Goal: Go to known website: Access a specific website the user already knows

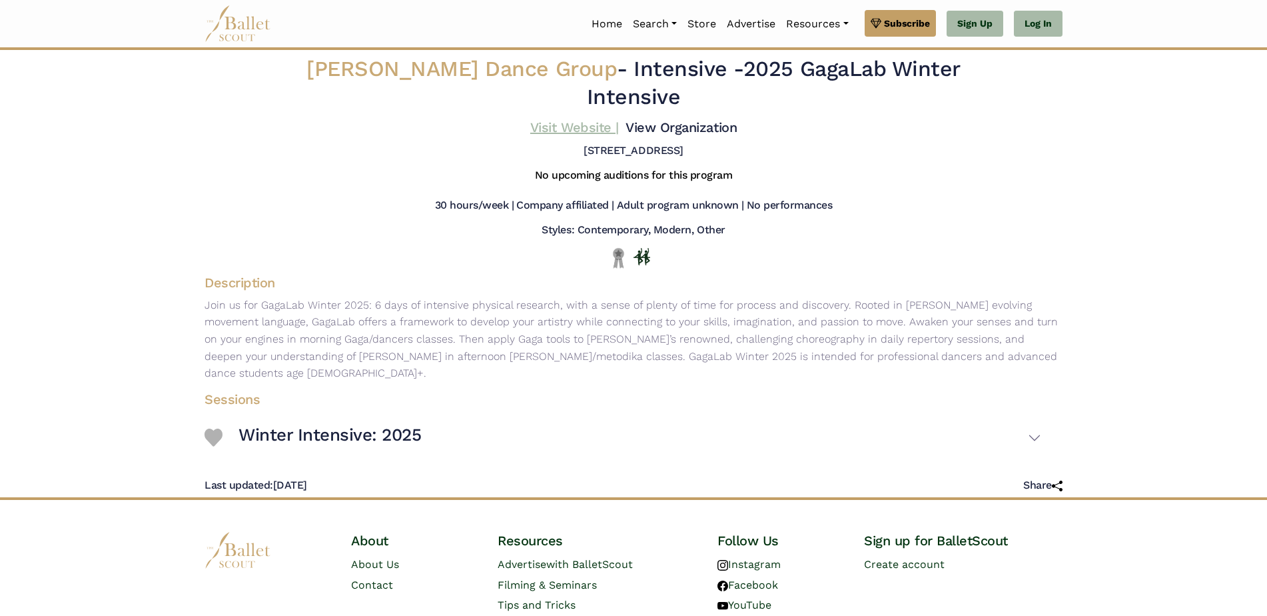
click at [544, 135] on link "Visit Website |" at bounding box center [574, 127] width 89 height 16
drag, startPoint x: 653, startPoint y: 79, endPoint x: 741, endPoint y: 108, distance: 92.5
click at [741, 108] on h2 "Mark Morris Dance Group - Intensive - 2025 GagaLab Winter Intensive" at bounding box center [633, 82] width 711 height 55
drag, startPoint x: 741, startPoint y: 108, endPoint x: 679, endPoint y: 108, distance: 61.3
copy h2 "ntensive - 2025 GagaLab Winter Intensive"
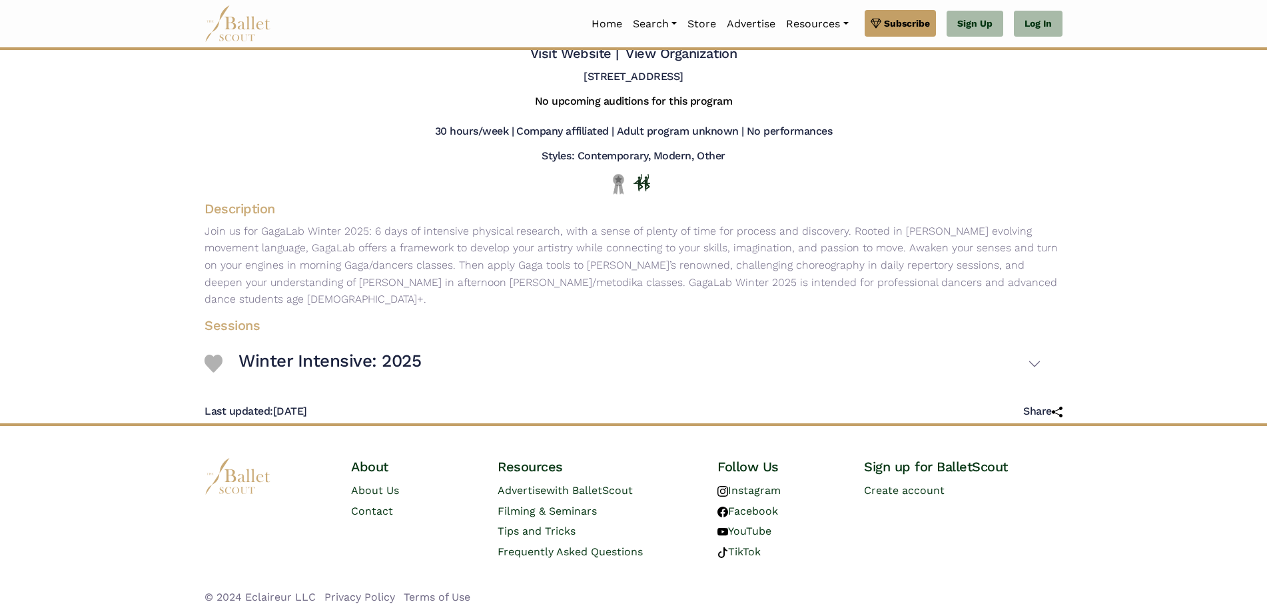
scroll to position [169, 0]
drag, startPoint x: 405, startPoint y: 276, endPoint x: 405, endPoint y: 224, distance: 52.0
drag, startPoint x: 405, startPoint y: 224, endPoint x: 740, endPoint y: 246, distance: 335.8
click at [740, 246] on p "Join us for GagaLab Winter 2025: 6 days of intensive physical research, with a …" at bounding box center [633, 264] width 879 height 85
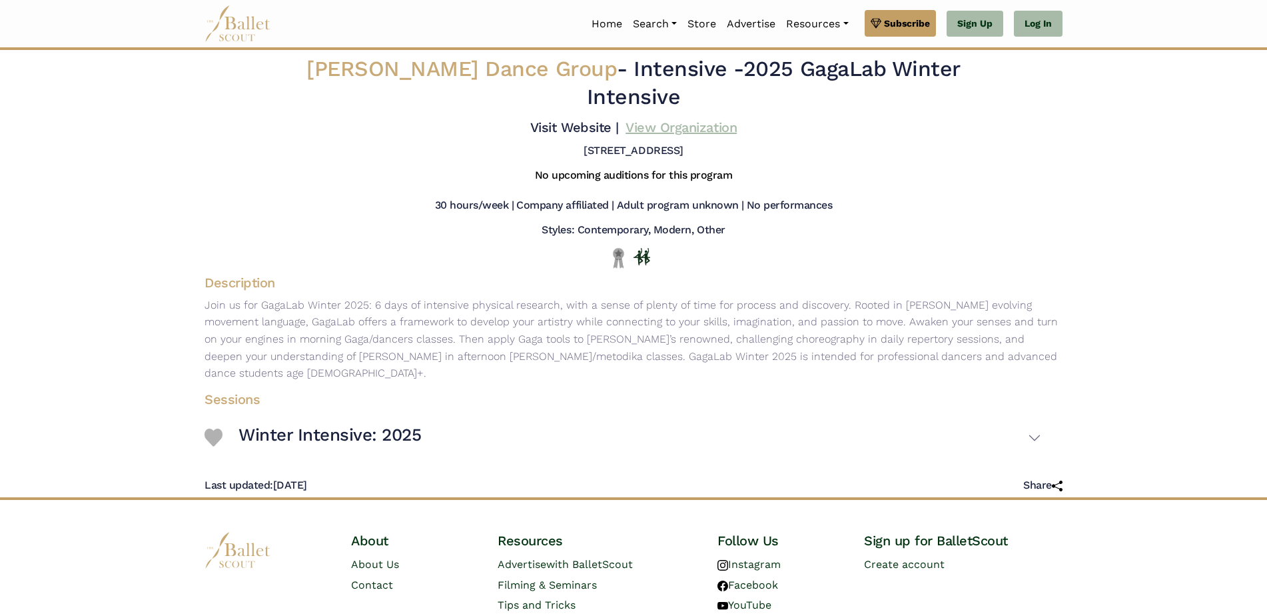
click at [656, 135] on link "View Organization" at bounding box center [681, 127] width 111 height 16
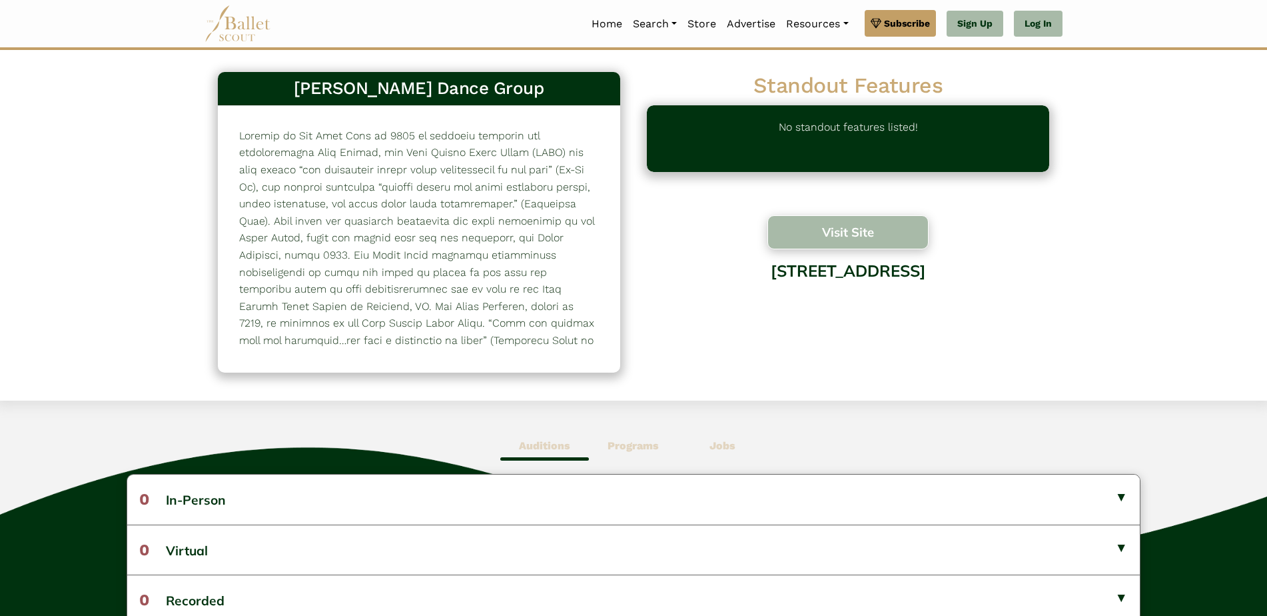
click at [829, 237] on button "Visit Site" at bounding box center [847, 232] width 161 height 34
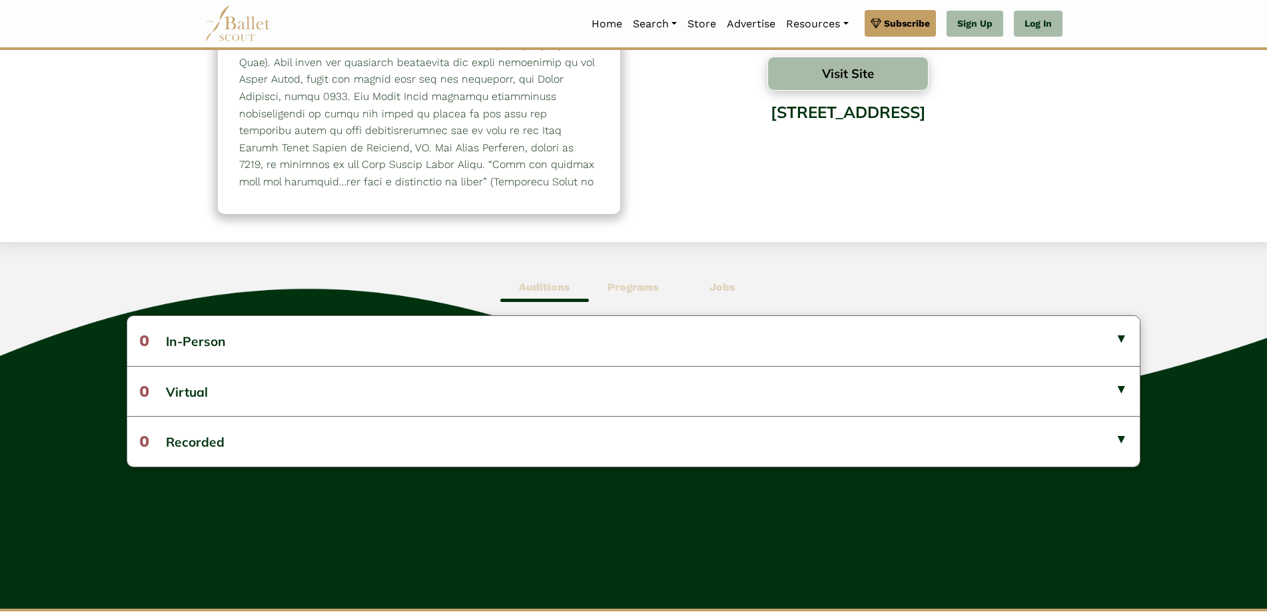
scroll to position [45, 0]
